Goal: Transaction & Acquisition: Obtain resource

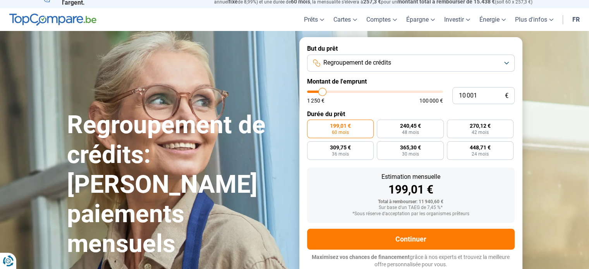
click at [504, 65] on button "Regroupement de crédits" at bounding box center [410, 63] width 207 height 17
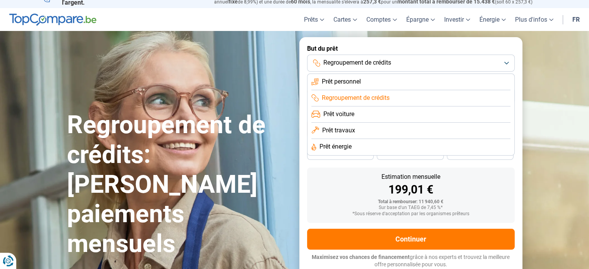
click at [356, 85] on span "Prêt personnel" at bounding box center [341, 81] width 39 height 9
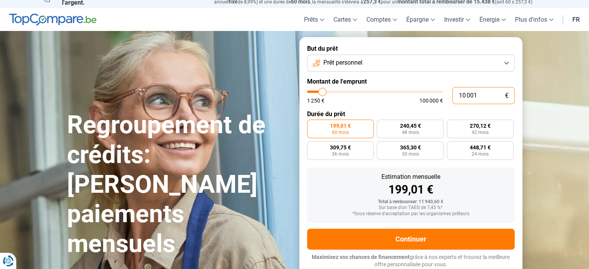
drag, startPoint x: 482, startPoint y: 94, endPoint x: 449, endPoint y: 96, distance: 32.9
click at [449, 96] on div "10 001 € 1 250 € 100 000 €" at bounding box center [410, 95] width 207 height 17
type input "2"
type input "1250"
type input "25"
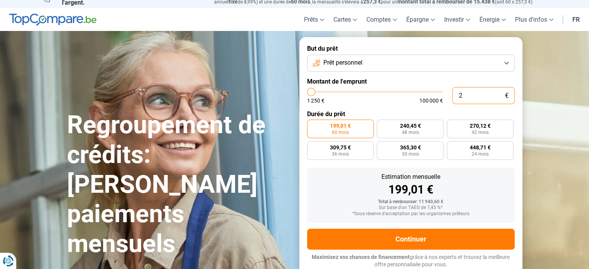
type input "1250"
type input "250"
type input "1250"
type input "2 500"
type input "2500"
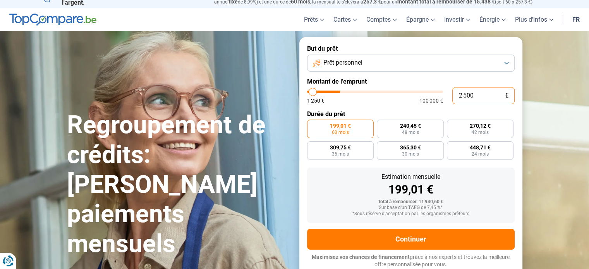
type input "25 000"
type input "25000"
radio input "false"
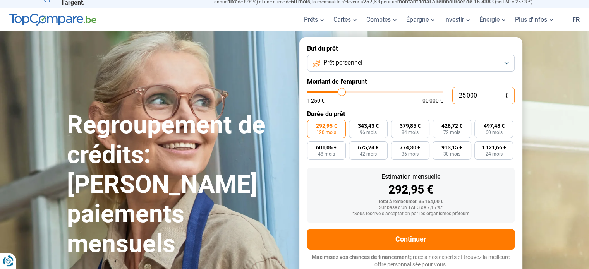
click at [480, 97] on input "25 000" at bounding box center [483, 95] width 62 height 17
type input "25 000"
click at [306, 162] on form "But du prêt Prêt personnel Montant de l'emprunt 25 000 € 1 250 € 100 000 € Duré…" at bounding box center [410, 156] width 223 height 239
click at [415, 152] on span "36 mois" at bounding box center [409, 154] width 17 height 5
click at [396, 146] on input "774,30 € 36 mois" at bounding box center [393, 143] width 5 height 5
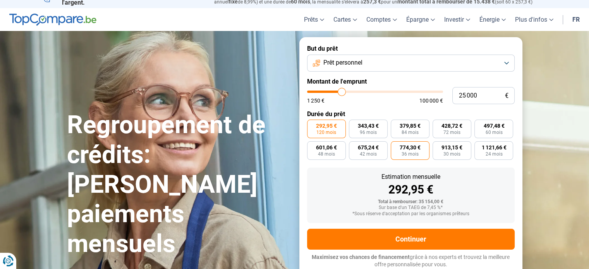
radio input "true"
drag, startPoint x: 481, startPoint y: 96, endPoint x: 453, endPoint y: 96, distance: 28.3
click at [453, 96] on input "25 000" at bounding box center [483, 95] width 62 height 17
type input "5"
type input "1250"
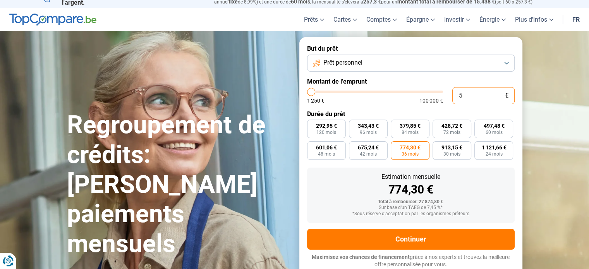
type input "50"
type input "1250"
type input "500"
type input "1250"
type input "5 000"
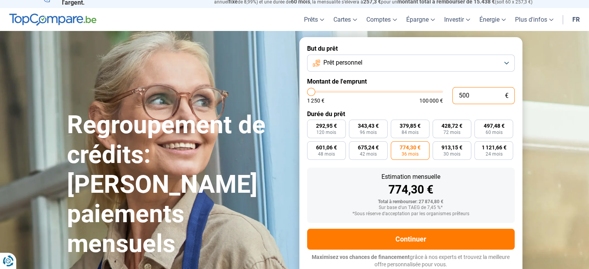
type input "5000"
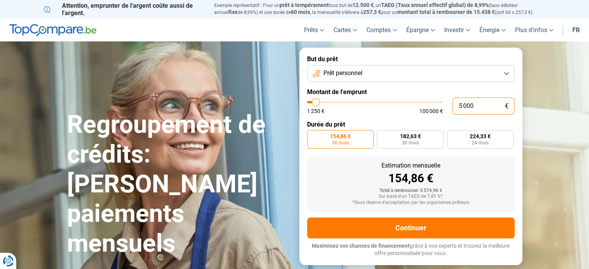
drag, startPoint x: 478, startPoint y: 108, endPoint x: 449, endPoint y: 109, distance: 28.7
click at [449, 109] on div "5 000 € 1 250 € 100 000 €" at bounding box center [410, 106] width 207 height 17
type input "1"
type input "1250"
type input "10"
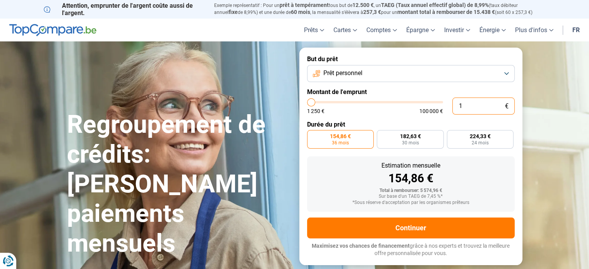
type input "1250"
type input "100"
type input "1250"
type input "1 000"
type input "1250"
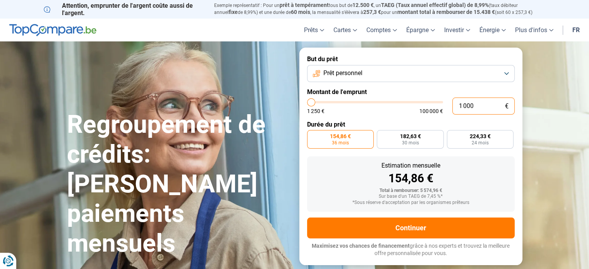
type input "10 000"
type input "10000"
radio input "false"
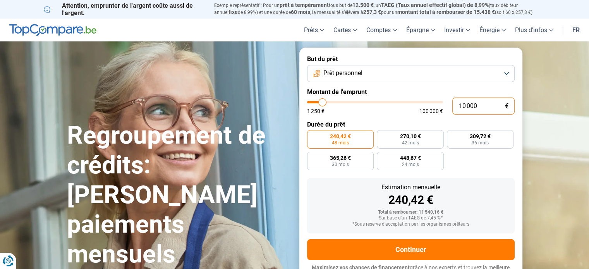
scroll to position [10, 0]
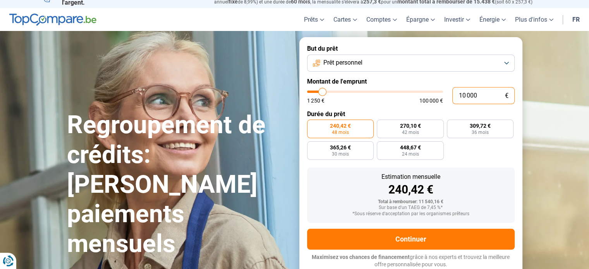
type input "10 000"
